Goal: Information Seeking & Learning: Learn about a topic

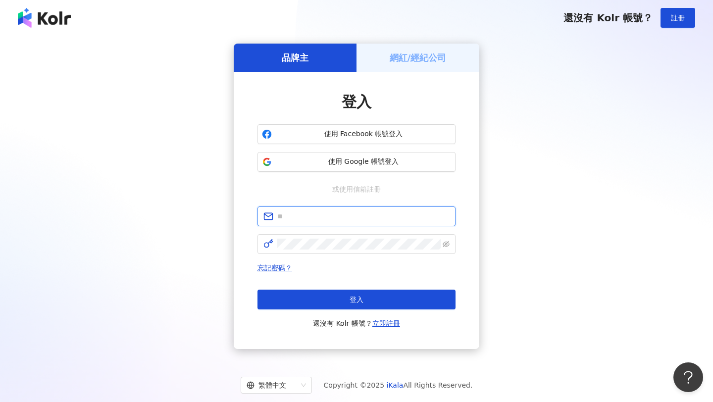
click at [406, 212] on input "text" at bounding box center [363, 216] width 172 height 11
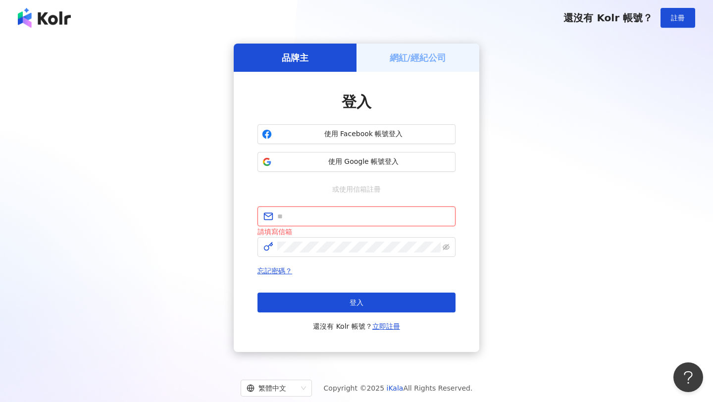
type input "**********"
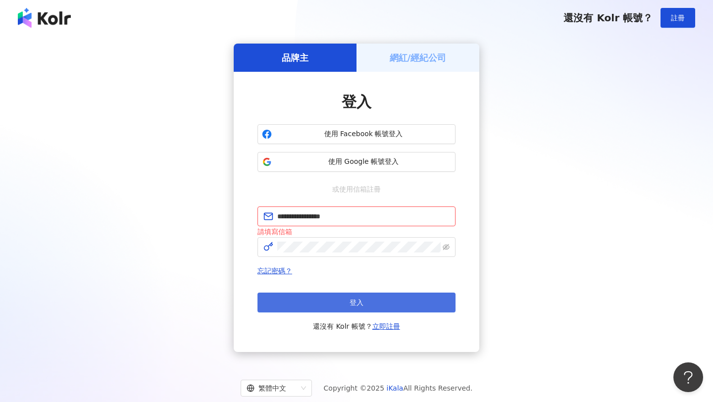
click at [397, 303] on button "登入" at bounding box center [356, 302] width 198 height 20
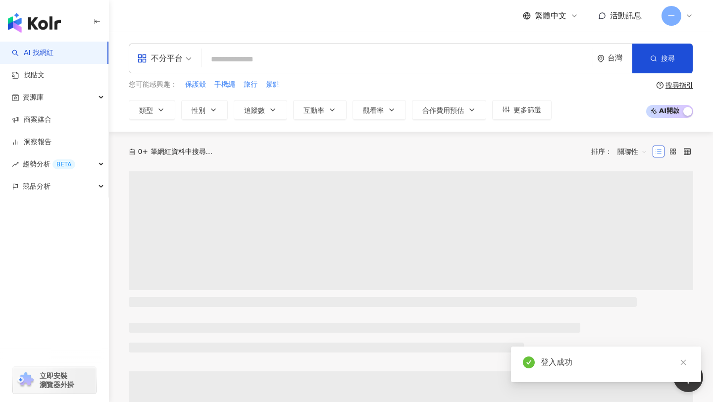
click at [379, 51] on input "search" at bounding box center [396, 59] width 383 height 19
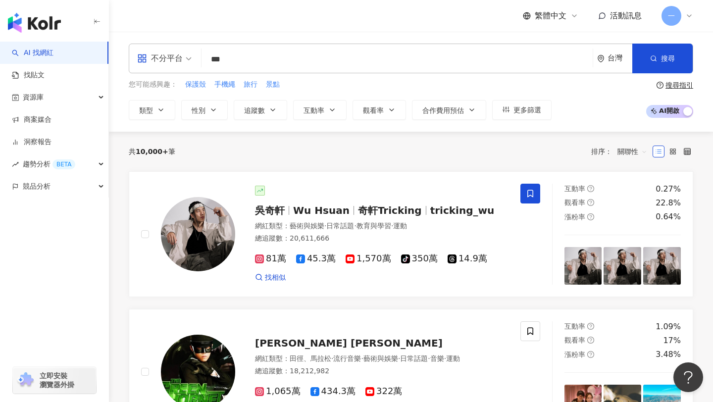
type input "***"
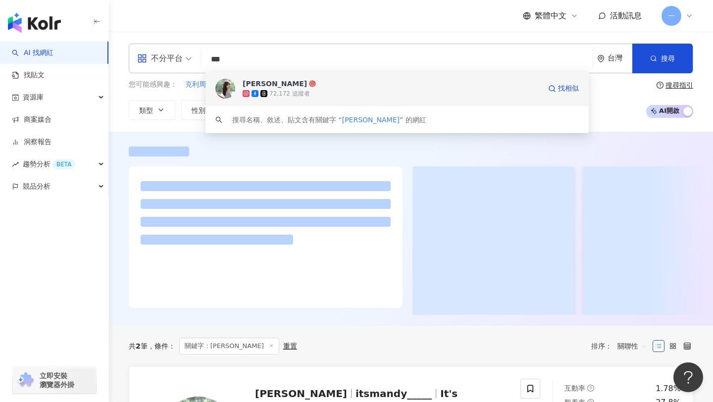
click at [334, 90] on div "72,172 追蹤者" at bounding box center [391, 94] width 298 height 10
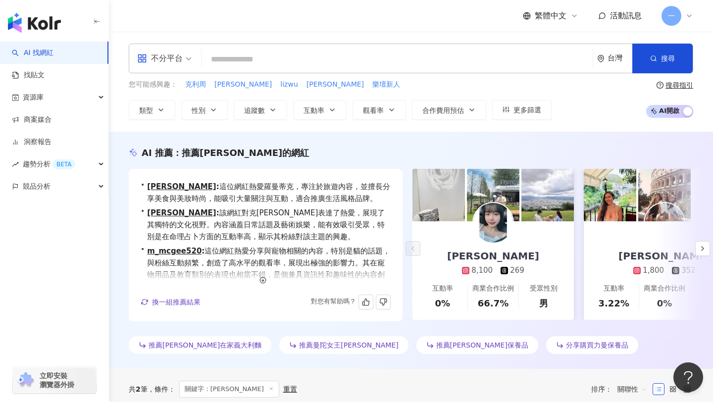
scroll to position [24, 0]
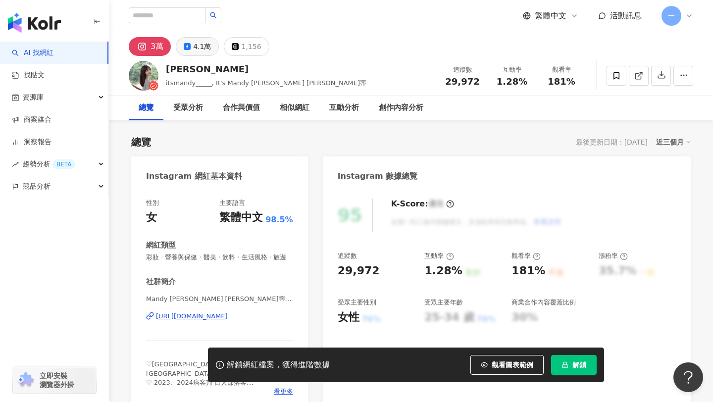
click at [198, 46] on div "4.1萬" at bounding box center [202, 47] width 18 height 14
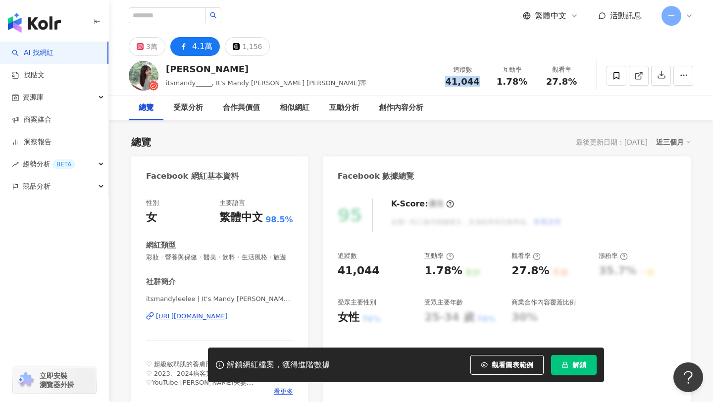
drag, startPoint x: 453, startPoint y: 83, endPoint x: 474, endPoint y: 82, distance: 21.3
click at [474, 82] on div "41,044" at bounding box center [462, 82] width 38 height 10
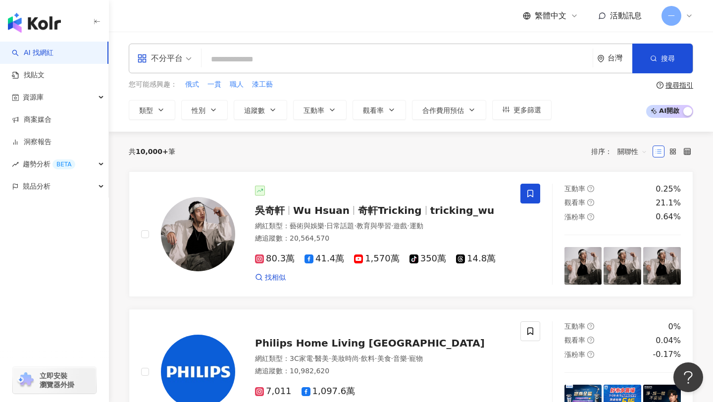
click at [319, 61] on input "search" at bounding box center [396, 59] width 383 height 19
type input "********"
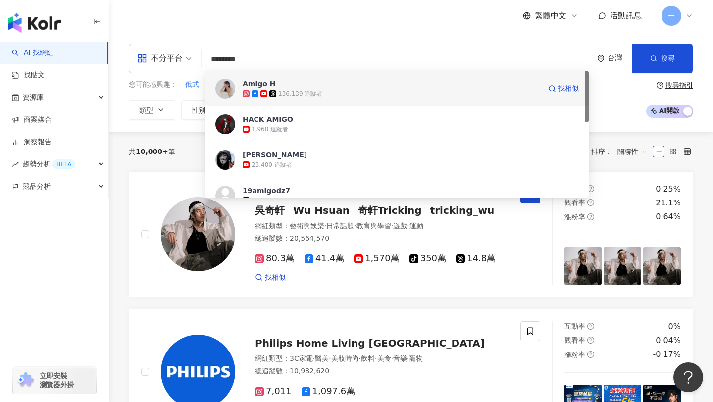
click at [349, 84] on span "Amigo H" at bounding box center [391, 84] width 298 height 10
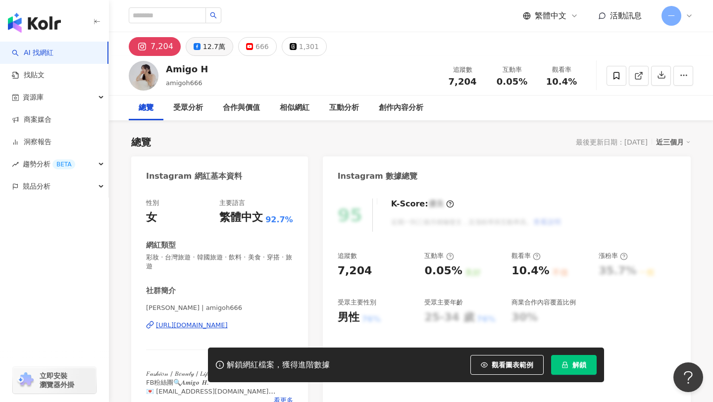
click at [218, 47] on div "12.7萬" at bounding box center [214, 47] width 22 height 14
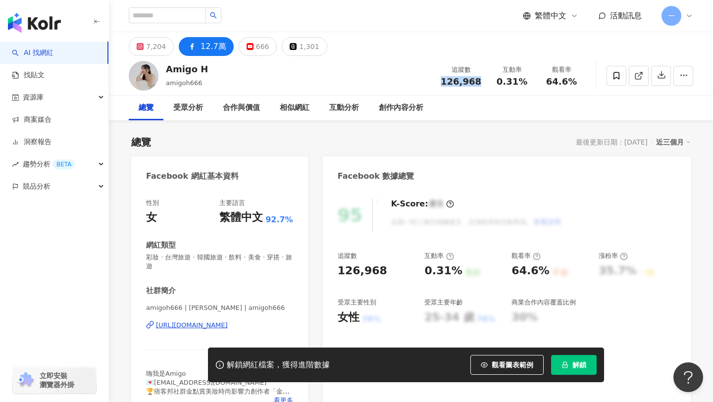
drag, startPoint x: 445, startPoint y: 77, endPoint x: 486, endPoint y: 77, distance: 41.6
click at [486, 77] on div "追蹤數 126,968" at bounding box center [460, 75] width 52 height 21
copy span "126,968"
